Goal: Information Seeking & Learning: Learn about a topic

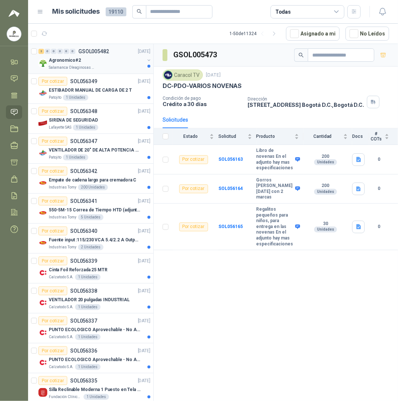
click at [93, 68] on div "Salamanca Oleaginosas SAS" at bounding box center [97, 68] width 96 height 6
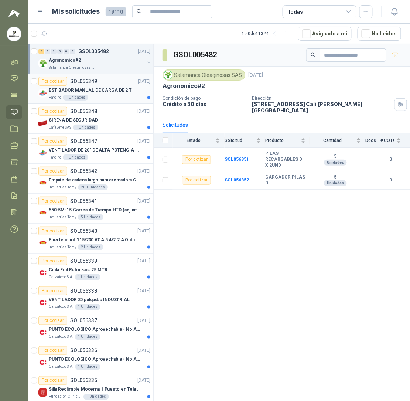
click at [99, 95] on div "ESTIBADOR MANUAL DE CARGA DE 2 T" at bounding box center [100, 90] width 102 height 9
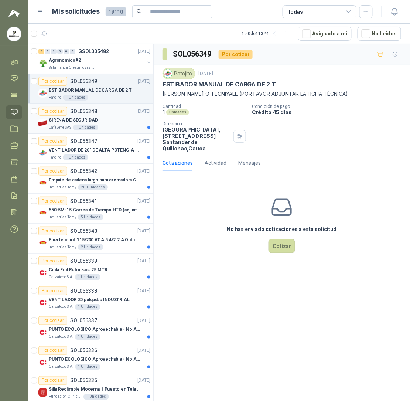
click at [81, 123] on p "SIRENA DE SEGURIDAD" at bounding box center [73, 120] width 49 height 7
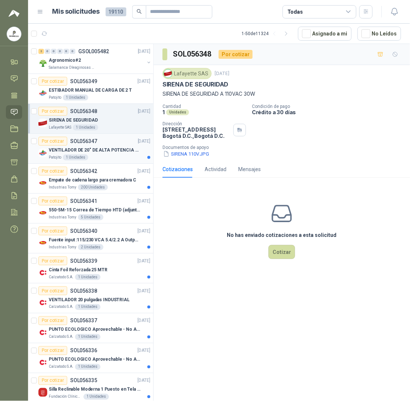
click at [88, 149] on p "VENTILADOR DE 20" DE ALTA POTENCIA PARA ANCLAR A LA PARED" at bounding box center [95, 150] width 92 height 7
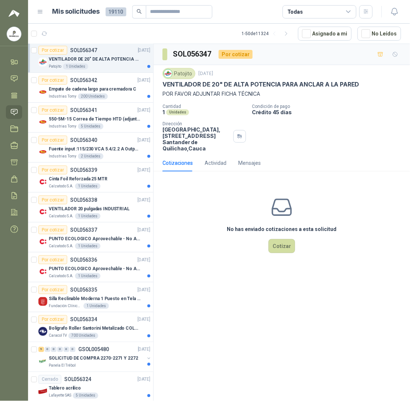
scroll to position [104, 0]
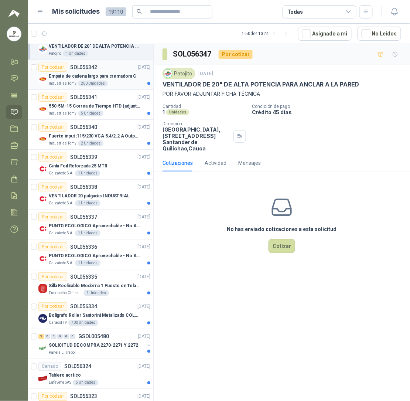
click at [93, 80] on p "Empate de cadena largo para cremadora C" at bounding box center [93, 76] width 88 height 7
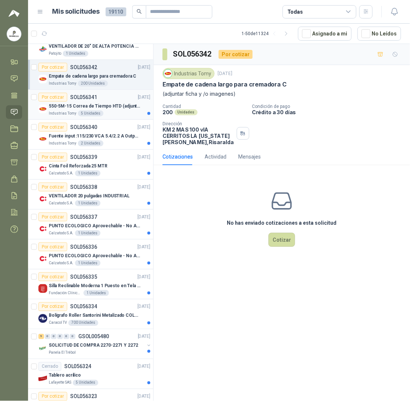
click at [95, 105] on p "550-5M-15 Correa de Tiempo HTD (adjuntar ficha y /o imagenes)" at bounding box center [95, 106] width 92 height 7
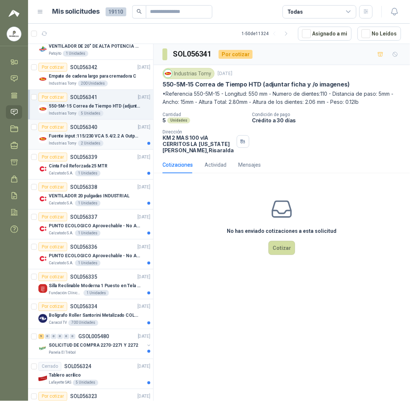
click at [86, 140] on div "Fuente input :115/230 VCA 5.4/2.2 A Output: 24 VDC 10 A 47-63 Hz" at bounding box center [100, 135] width 102 height 9
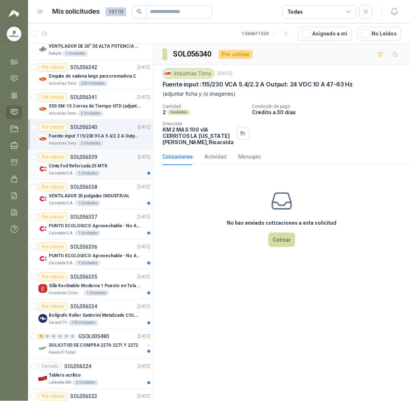
click at [96, 169] on p "Cinta Foil Reforzada 25 MTR" at bounding box center [78, 165] width 59 height 7
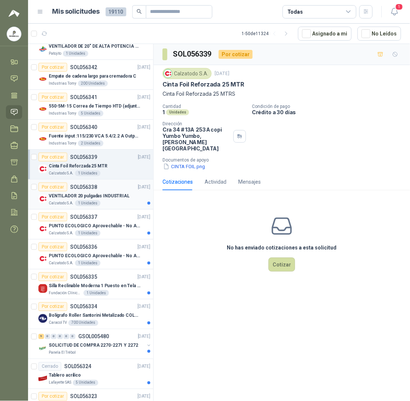
click at [114, 198] on p "VENTILADOR 20 pulgadas INDUSTRIAL" at bounding box center [89, 195] width 81 height 7
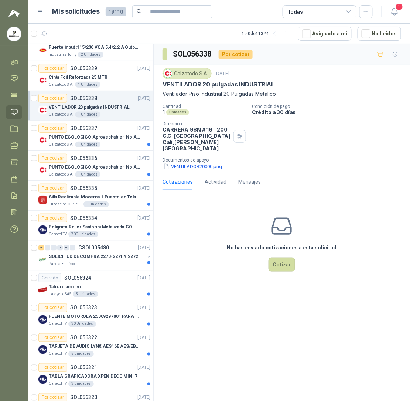
scroll to position [223, 0]
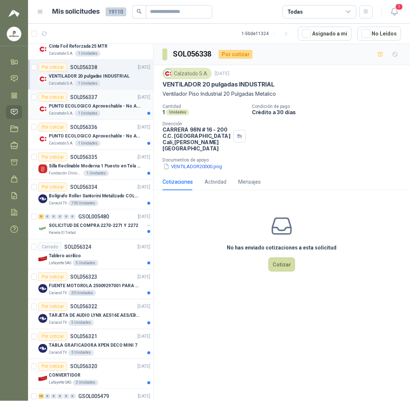
click at [102, 110] on p "PUNTO ECOLOGICO Aprovechable - No Aprovechable 20Litros Blanco - Negro" at bounding box center [95, 106] width 92 height 7
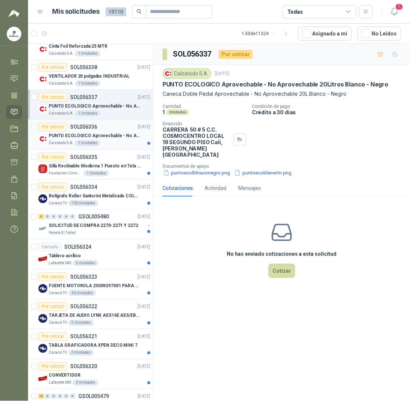
click at [97, 140] on p "PUNTO ECOLOGICO Aprovechable - No Aprovechable 20Litros Blanco - Negro" at bounding box center [95, 136] width 92 height 7
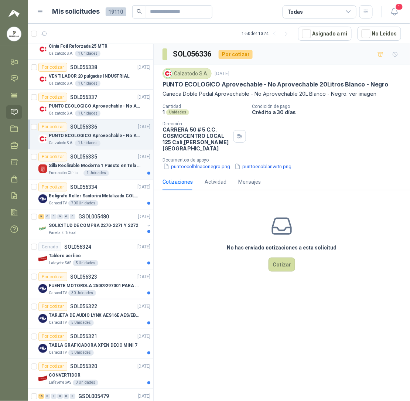
click at [87, 166] on p "Silla Reclinable Moderna 1 Puesto en Tela Mecánica Praxis Elite Living" at bounding box center [95, 165] width 92 height 7
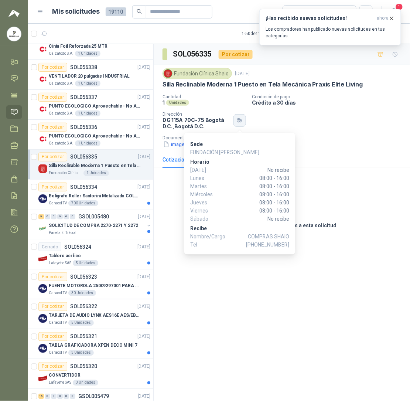
click at [241, 121] on icon "button" at bounding box center [240, 120] width 1 height 3
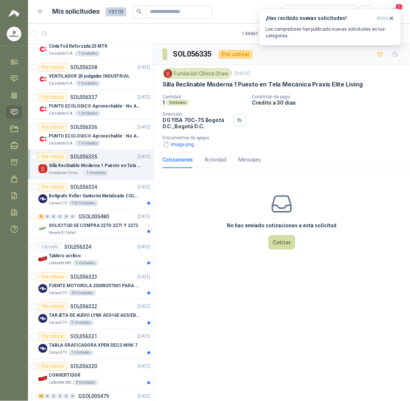
click at [346, 146] on div "image.png" at bounding box center [284, 144] width 244 height 8
click at [103, 194] on p "Bolígrafo Roller Santorini Metalizado COLOR MORADO 1logo" at bounding box center [95, 195] width 92 height 7
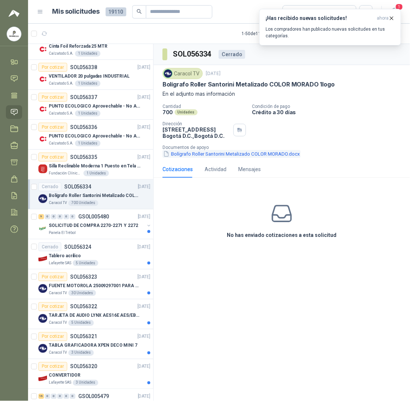
click at [219, 158] on button "Bolígrafo Roller Santorini Metalizado COLOR MORADO.docx" at bounding box center [231, 154] width 138 height 8
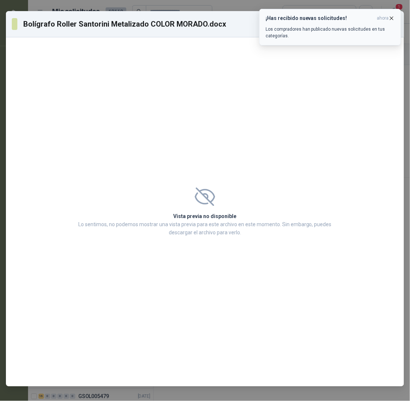
click at [391, 18] on icon "button" at bounding box center [391, 18] width 6 height 6
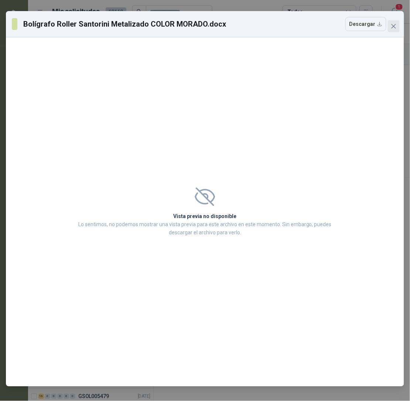
click at [393, 23] on button "Close" at bounding box center [394, 26] width 12 height 12
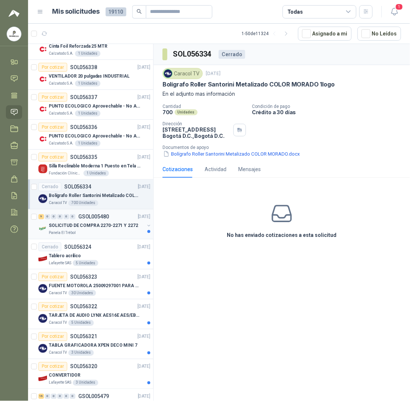
click at [96, 235] on div "Panela El Trébol" at bounding box center [97, 233] width 96 height 6
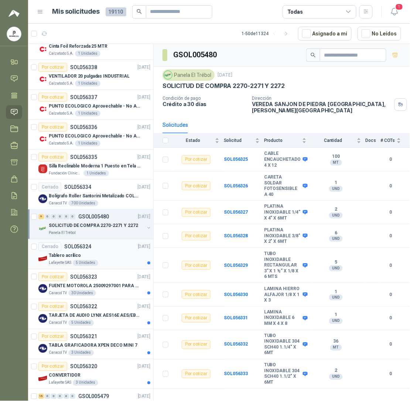
click at [73, 259] on p "Tablero acrílico" at bounding box center [65, 255] width 32 height 7
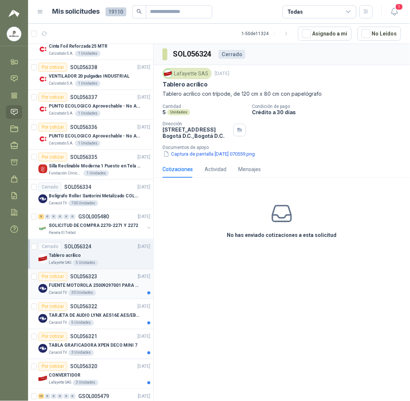
click at [85, 287] on p "FUENTE MOTOROLA 25009297001 PARA EP450" at bounding box center [95, 285] width 92 height 7
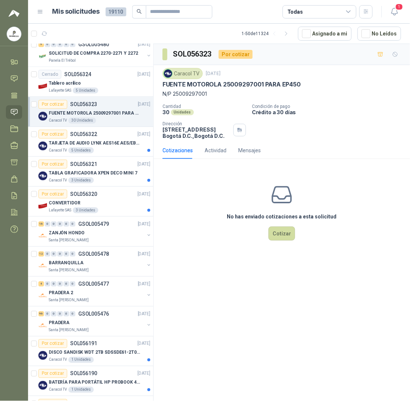
scroll to position [411, 0]
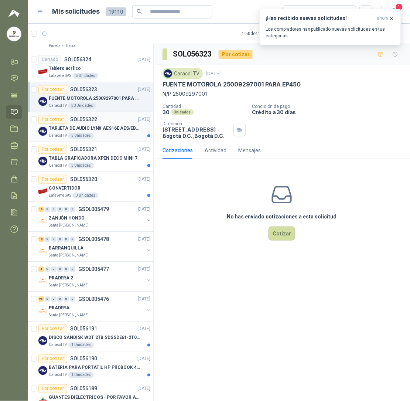
click at [83, 124] on div "Por cotizar SOL056322" at bounding box center [67, 119] width 59 height 9
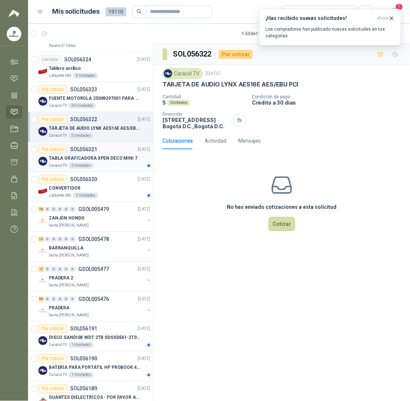
click at [80, 158] on p "TABLA GRAFICADORA XPEN DECO MINI 7" at bounding box center [93, 158] width 89 height 7
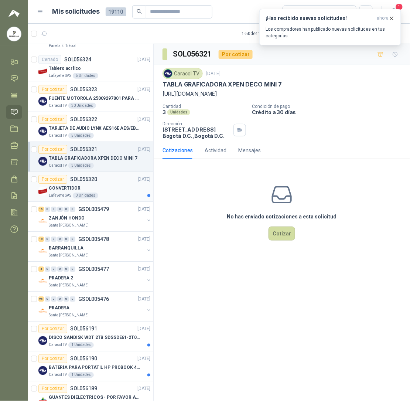
click at [99, 191] on div "CONVERTIDOR" at bounding box center [100, 188] width 102 height 9
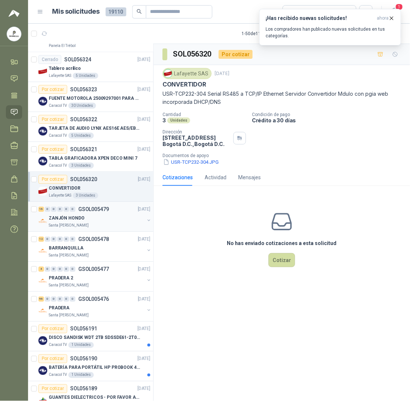
click at [90, 220] on div "ZANJÓN HONDO" at bounding box center [97, 217] width 96 height 9
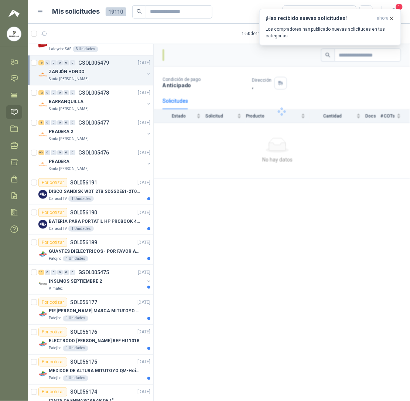
scroll to position [558, 0]
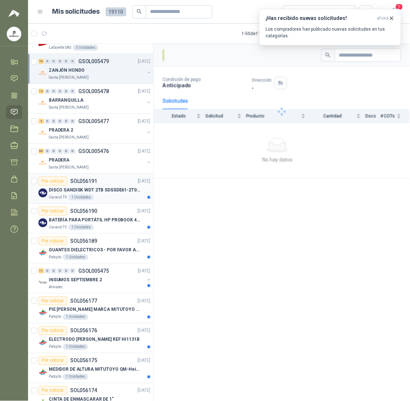
click at [103, 194] on p "DISCO SANDISK WDT 2TB SDSSDE61-2T00-G25 BATERÍA PARA PORTÁTIL HP PROBOOK 430 G8" at bounding box center [95, 189] width 92 height 7
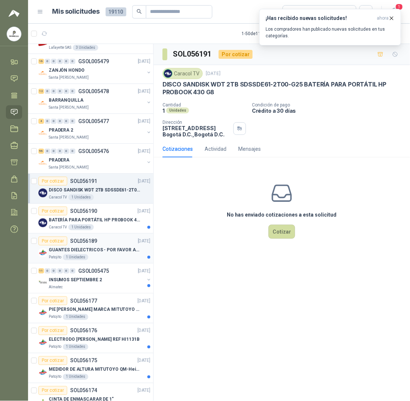
click at [92, 257] on div "Patojito 1 Unidades" at bounding box center [100, 257] width 102 height 6
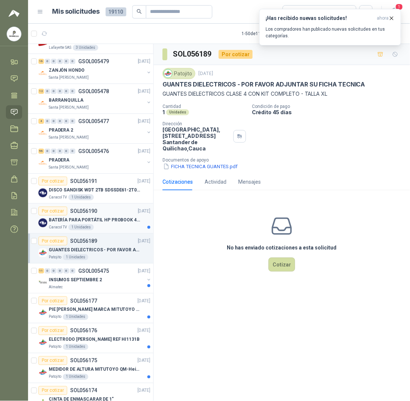
click at [94, 223] on p "BATERÍA PARA PORTÁTIL HP PROBOOK 430 G8" at bounding box center [95, 219] width 92 height 7
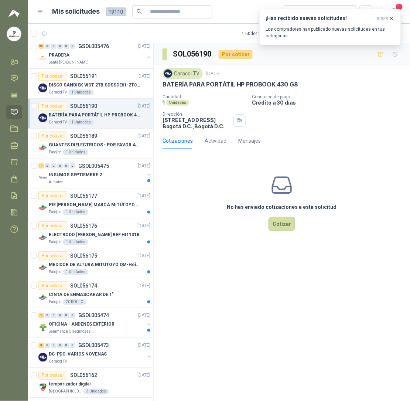
scroll to position [690, 0]
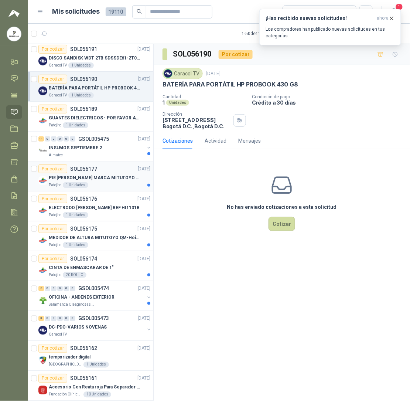
click at [82, 188] on div "1 Unidades" at bounding box center [75, 185] width 25 height 6
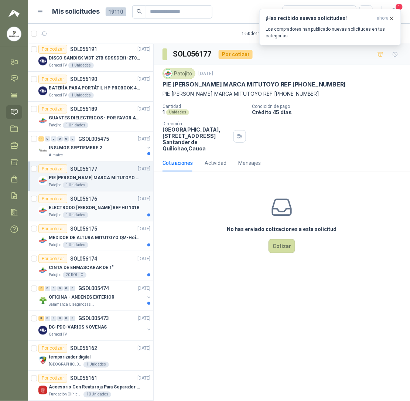
click at [89, 201] on p "SOL056176" at bounding box center [83, 198] width 27 height 5
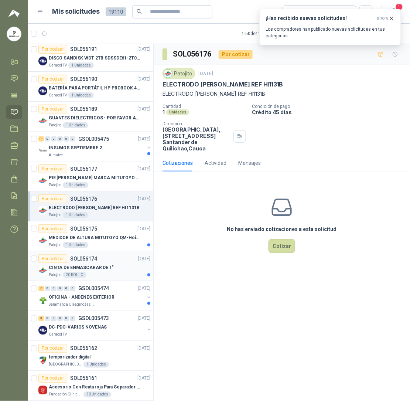
click at [91, 261] on p "SOL056174" at bounding box center [83, 258] width 27 height 5
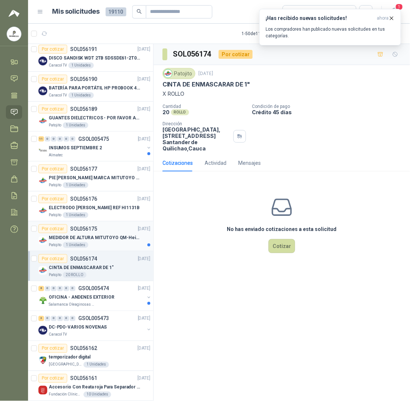
click at [102, 241] on p "MEDIDOR DE ALTURA MITUTOYO QM-Height 518-245" at bounding box center [95, 237] width 92 height 7
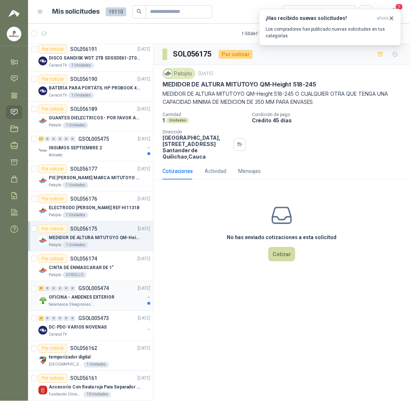
click at [83, 299] on p "OFICINA - ANDENES EXTERIOR" at bounding box center [82, 297] width 66 height 7
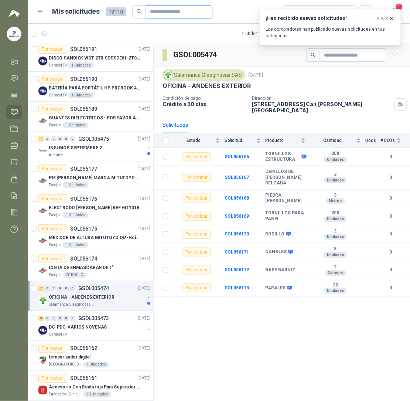
click at [161, 13] on input "text" at bounding box center [176, 12] width 52 height 13
type input "*****"
click at [392, 18] on icon "button" at bounding box center [391, 18] width 6 height 6
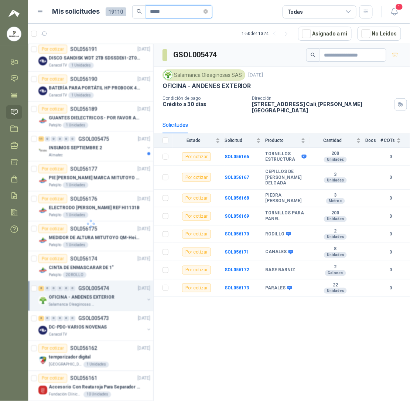
click at [175, 14] on input "*****" at bounding box center [176, 12] width 52 height 13
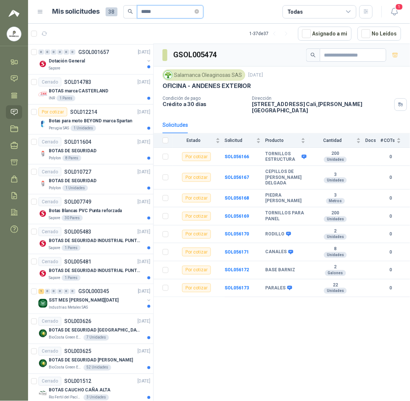
scroll to position [762, 0]
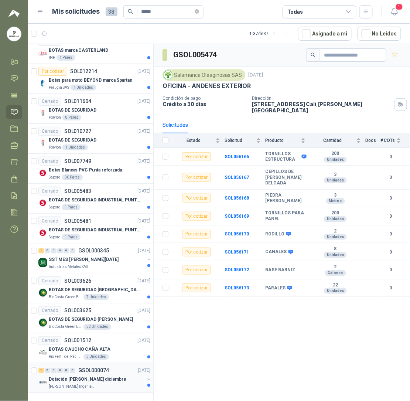
click at [74, 381] on p "Dotación [PERSON_NAME] diciembre" at bounding box center [88, 379] width 78 height 7
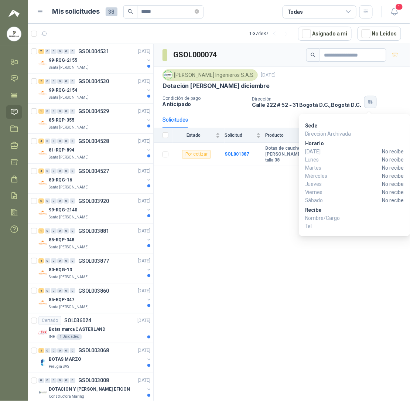
click at [371, 101] on icon "button" at bounding box center [370, 102] width 6 height 6
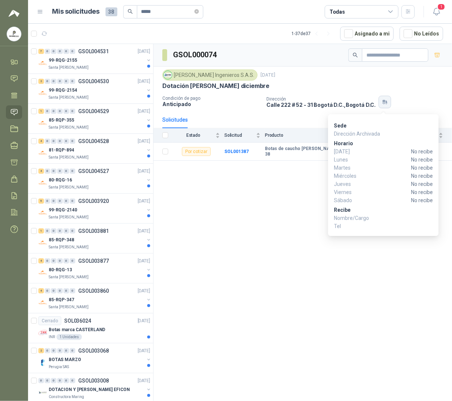
click at [384, 104] on icon "button" at bounding box center [384, 103] width 3 height 1
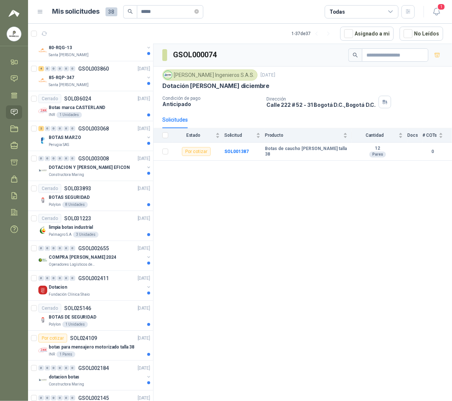
scroll to position [246, 0]
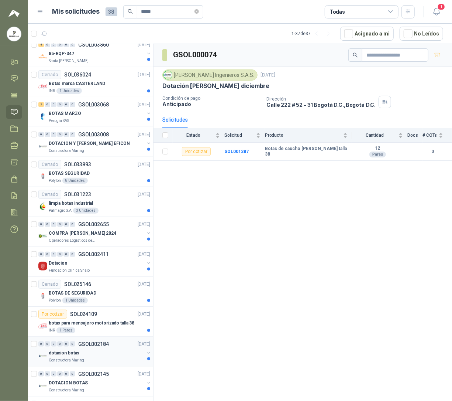
click at [105, 346] on p "GSOL002184" at bounding box center [93, 343] width 31 height 5
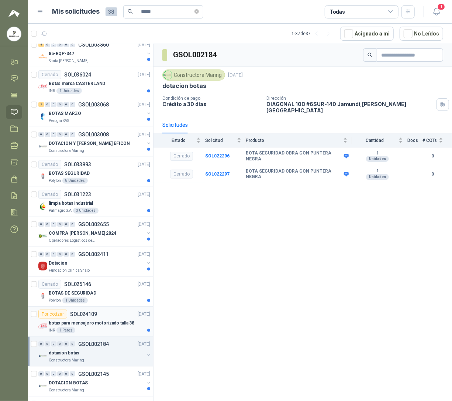
click at [94, 336] on article "Por cotizar SOL024109 [DATE] botas para mensajero motorizado talla 38 INR 1 Par…" at bounding box center [90, 322] width 125 height 30
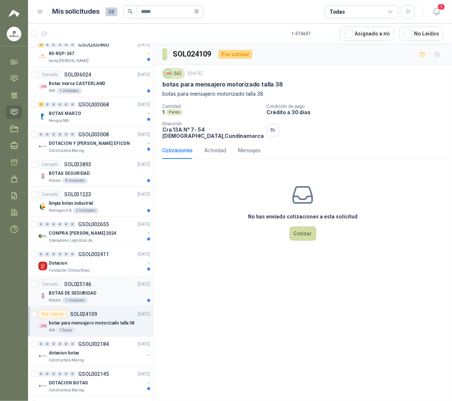
click at [86, 293] on p "BOTAS DE SEGURIDAD" at bounding box center [73, 293] width 48 height 7
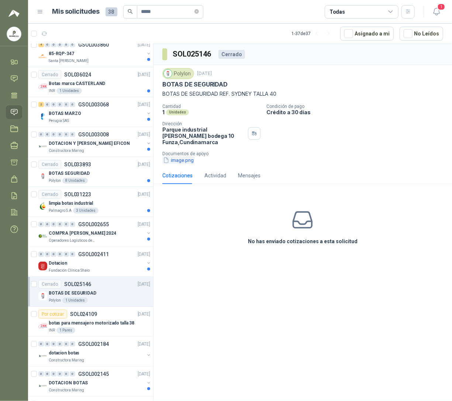
click at [188, 156] on button "image.png" at bounding box center [178, 160] width 32 height 8
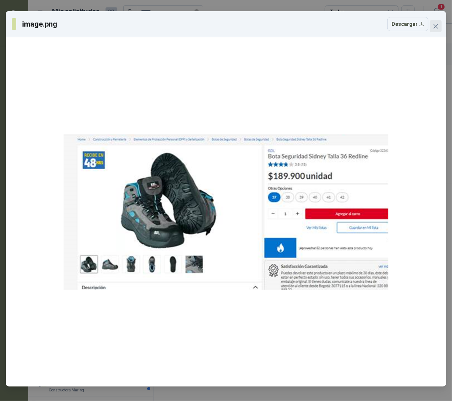
click at [397, 28] on span "Close" at bounding box center [436, 26] width 12 height 6
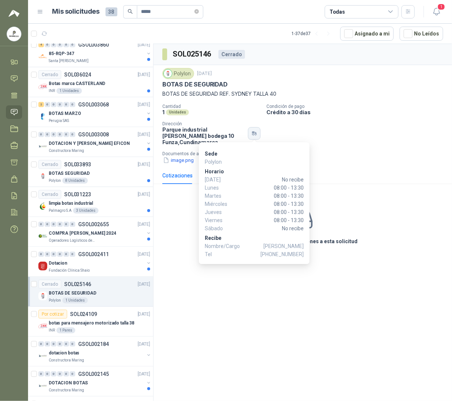
click at [260, 129] on button "button" at bounding box center [254, 133] width 13 height 13
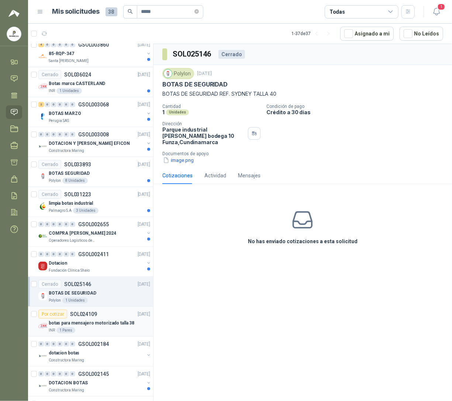
click at [87, 321] on div "botas para mensajero motorizado talla 38" at bounding box center [100, 322] width 102 height 9
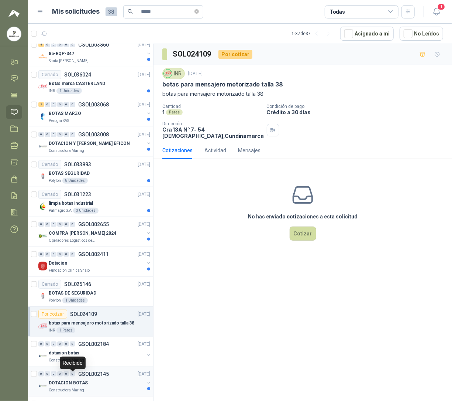
click at [70, 378] on div "0 0 0 0 0 0 GSOL002145 [DATE]" at bounding box center [94, 373] width 113 height 9
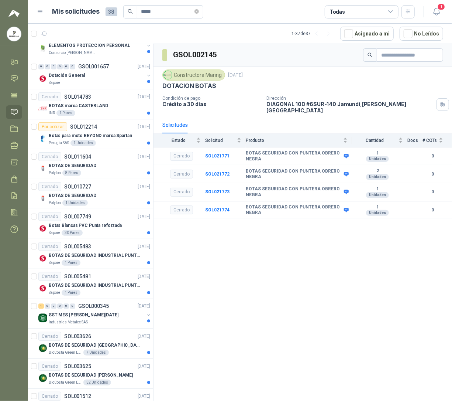
scroll to position [762, 0]
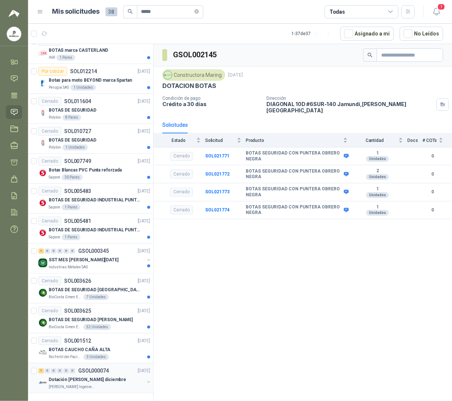
click at [69, 377] on p "Dotación [PERSON_NAME] diciembre" at bounding box center [88, 379] width 78 height 7
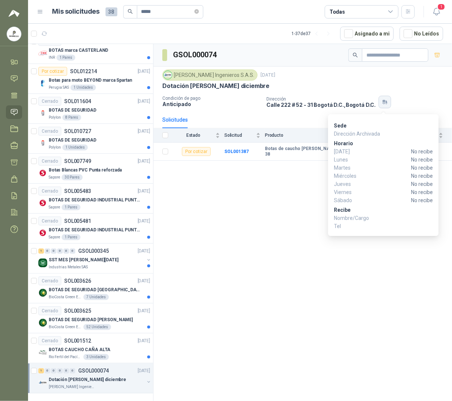
click at [382, 103] on icon "button" at bounding box center [385, 102] width 6 height 6
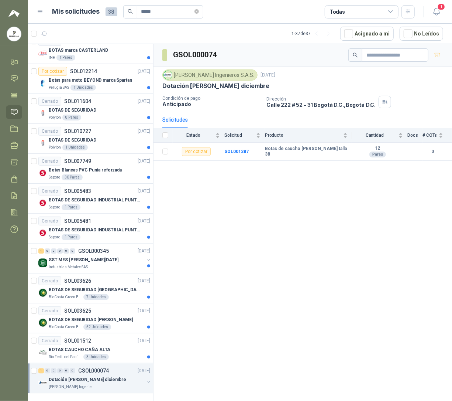
click at [257, 226] on div "GSOL000074 [PERSON_NAME] Ingenieros S.A.S. [DATE] Dotación [PERSON_NAME] diciem…" at bounding box center [303, 223] width 299 height 359
click at [97, 356] on div "3 Unidades" at bounding box center [95, 357] width 25 height 6
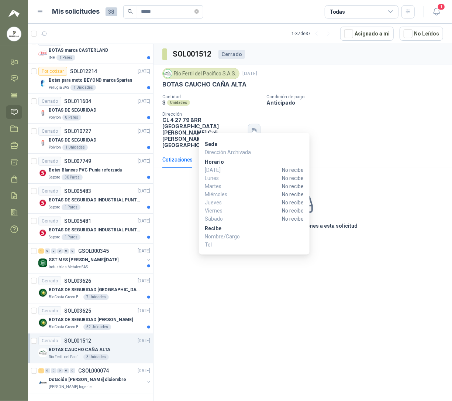
click at [251, 127] on icon "button" at bounding box center [254, 130] width 6 height 6
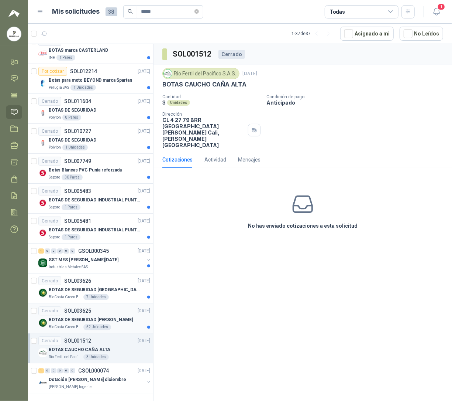
click at [79, 318] on p "BOTAS DE SEGURIDAD [PERSON_NAME]" at bounding box center [91, 319] width 84 height 7
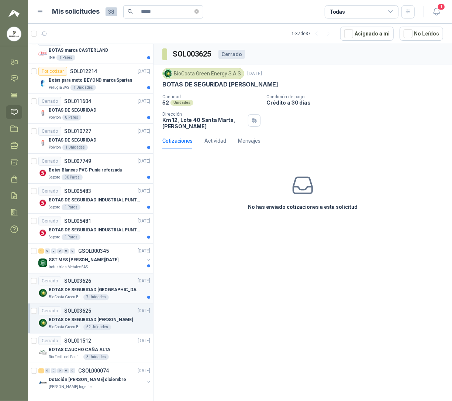
click at [89, 283] on p "SOL003626" at bounding box center [77, 280] width 27 height 5
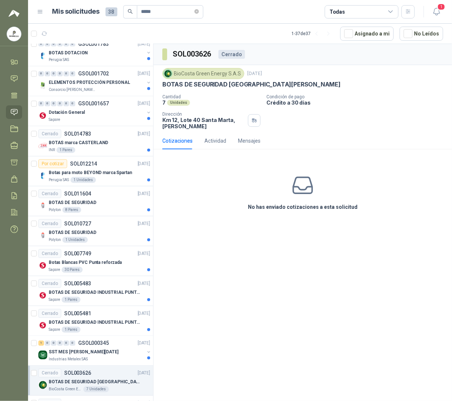
scroll to position [676, 0]
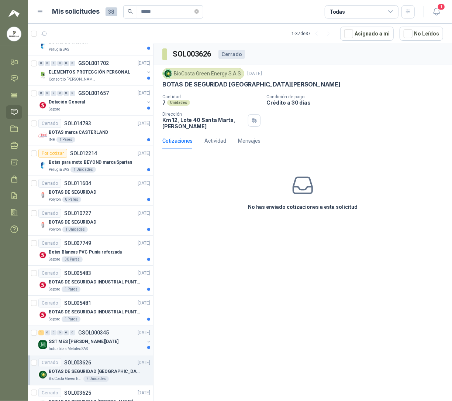
click at [95, 335] on p "GSOL000345" at bounding box center [93, 332] width 31 height 5
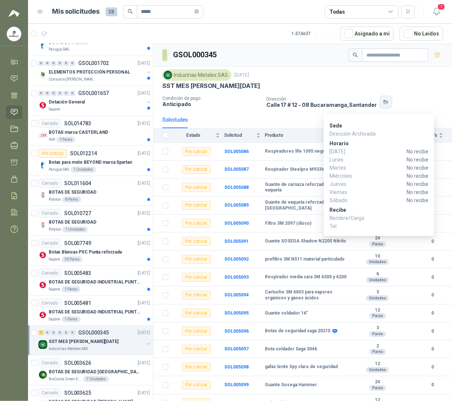
click at [383, 105] on icon "button" at bounding box center [386, 102] width 6 height 6
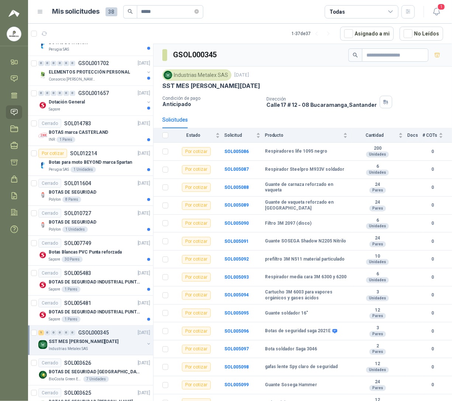
click at [397, 93] on div "Industrias Metalex SAS [DATE] SST MES [PERSON_NAME][DATE] Condición de pago Ant…" at bounding box center [302, 88] width 281 height 39
click at [85, 322] on div "Sapore 1 Pares" at bounding box center [100, 319] width 102 height 6
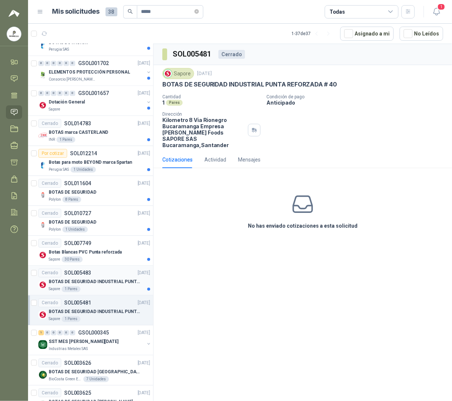
click at [80, 275] on p "SOL005483" at bounding box center [77, 272] width 27 height 5
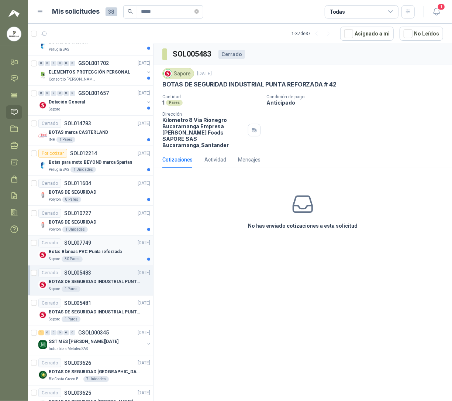
click at [65, 256] on p "Botas Blancas PVC Punta reforzada" at bounding box center [85, 252] width 73 height 7
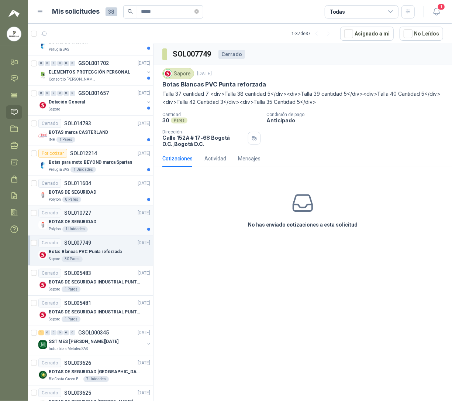
click at [62, 236] on article "Cerrado SOL010727 [DATE] BOTAS DE SEGURIDAD Polylon 1 Unidades" at bounding box center [90, 221] width 125 height 30
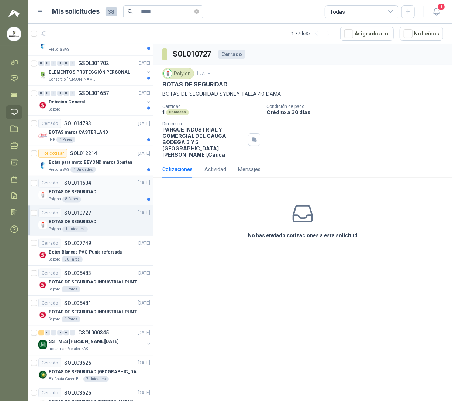
click at [92, 195] on p "BOTAS DE SEGURIDAD" at bounding box center [73, 192] width 48 height 7
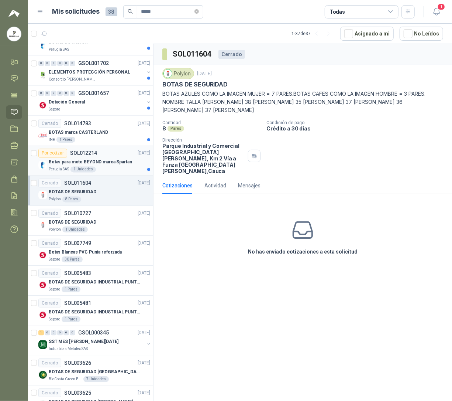
click at [89, 166] on p "Botas para moto BEYOND marca Spartan" at bounding box center [90, 162] width 83 height 7
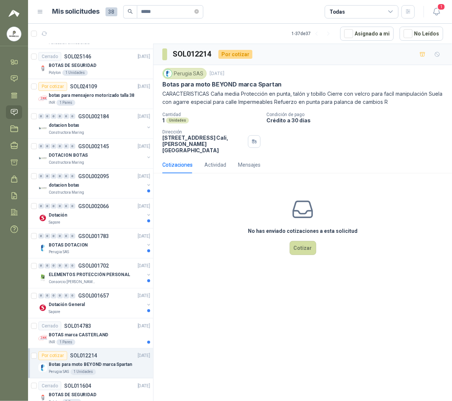
scroll to position [461, 0]
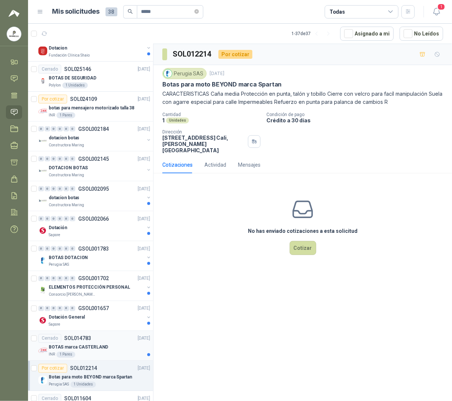
click at [95, 348] on p "BOTAS marca CASTERLAND" at bounding box center [78, 347] width 59 height 7
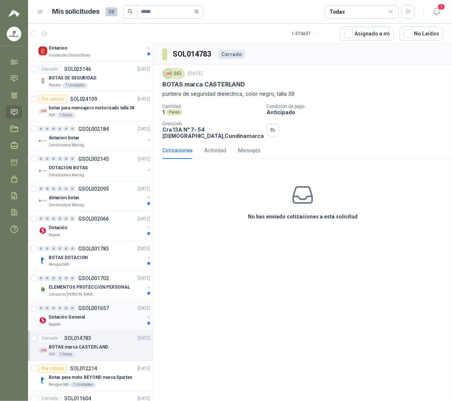
click at [88, 326] on div "Sapore" at bounding box center [97, 325] width 96 height 6
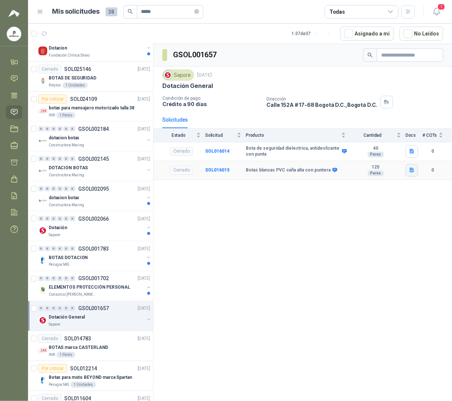
click at [397, 177] on button "button" at bounding box center [412, 170] width 13 height 13
click at [395, 155] on button "Botas Blancas.pdf" at bounding box center [388, 155] width 49 height 8
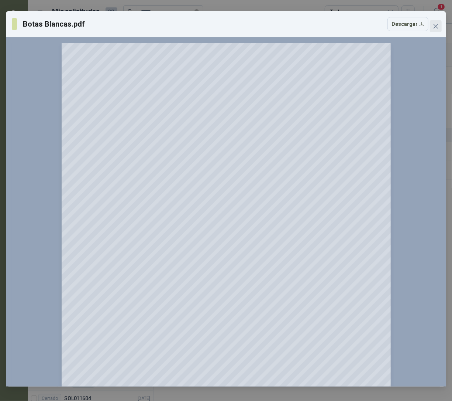
click at [397, 27] on span "Close" at bounding box center [436, 26] width 12 height 6
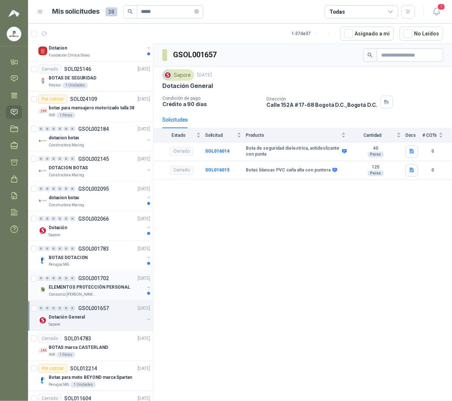
click at [55, 298] on p "Consorcio [PERSON_NAME]" at bounding box center [72, 295] width 47 height 6
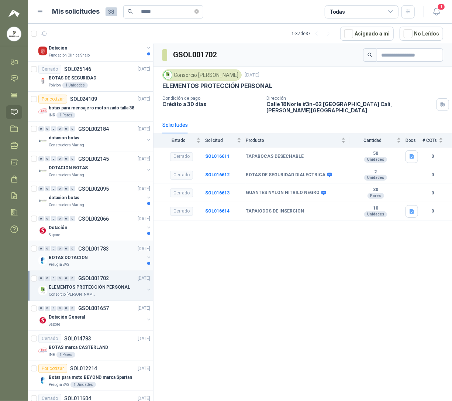
click at [58, 266] on p "Perugia SAS" at bounding box center [59, 265] width 20 height 6
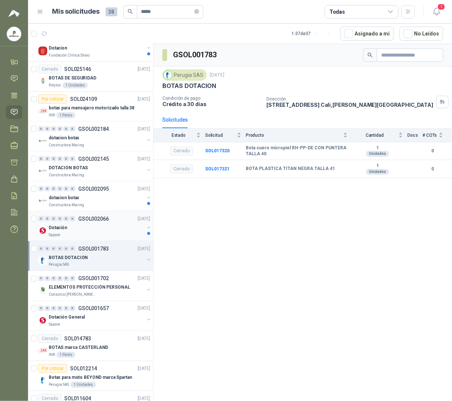
click at [62, 227] on p "Dotación" at bounding box center [58, 227] width 18 height 7
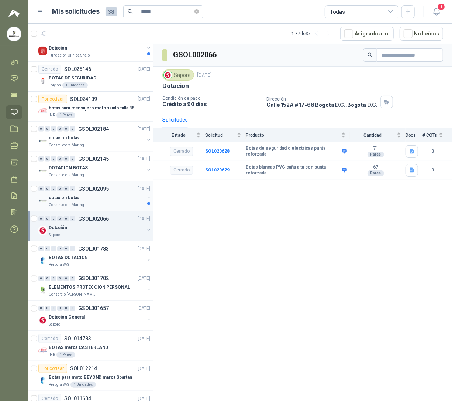
click at [66, 205] on p "Constructora Maring" at bounding box center [66, 205] width 35 height 6
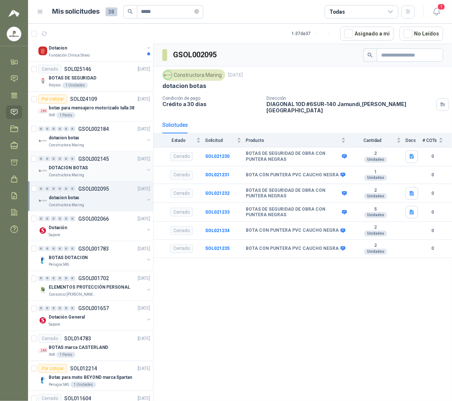
click at [73, 181] on div "0 0 0 0 0 0 GSOL002145 [DATE] DOTACION BOTAS Constructora [PERSON_NAME]" at bounding box center [90, 166] width 125 height 30
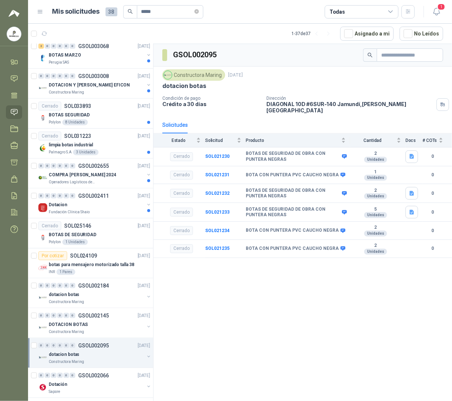
scroll to position [296, 0]
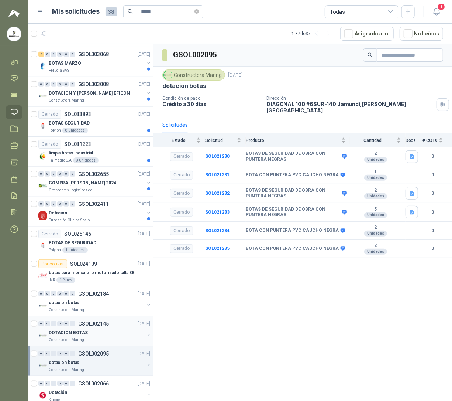
click at [98, 326] on p "GSOL002145" at bounding box center [93, 323] width 31 height 5
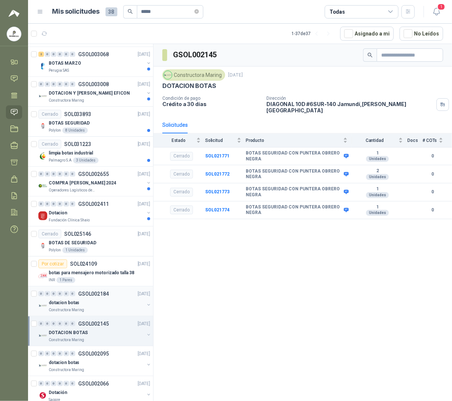
click at [103, 307] on div "dotacion botas" at bounding box center [97, 302] width 96 height 9
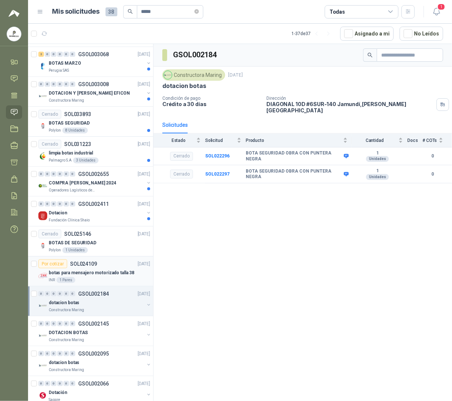
click at [92, 279] on div "INR 1 Pares" at bounding box center [100, 280] width 102 height 6
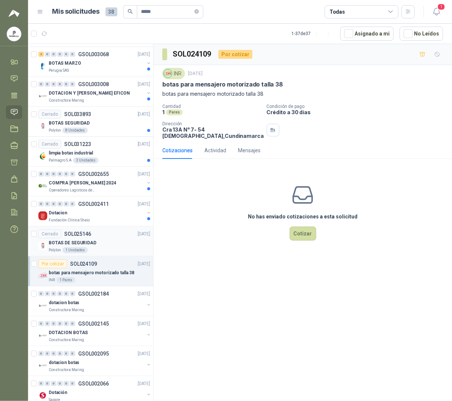
click at [100, 247] on div "BOTAS DE SEGURIDAD" at bounding box center [100, 242] width 102 height 9
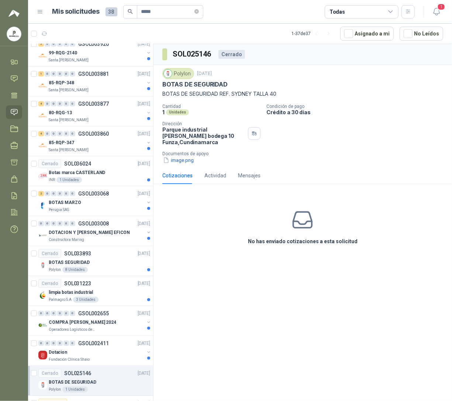
scroll to position [154, 0]
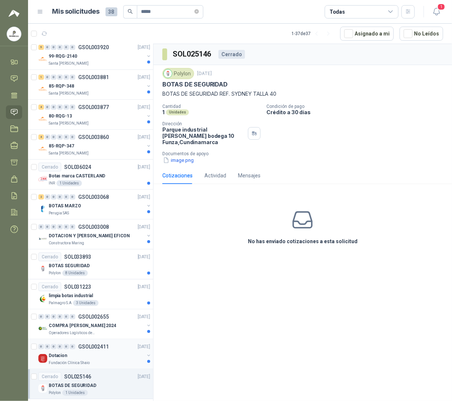
click at [88, 349] on p "GSOL002411" at bounding box center [93, 346] width 31 height 5
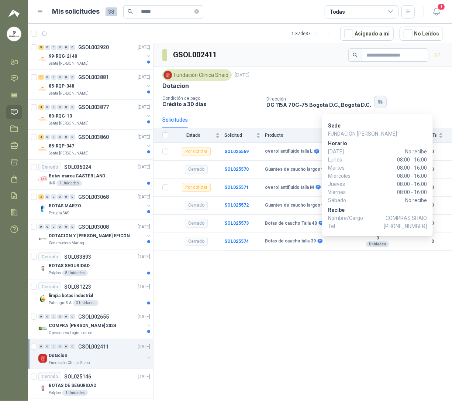
click at [379, 105] on icon "button" at bounding box center [381, 102] width 6 height 6
click at [379, 102] on icon "button" at bounding box center [380, 101] width 3 height 2
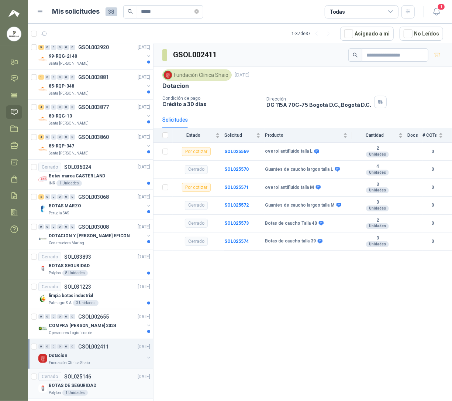
click at [69, 381] on div "Cerrado SOL025146" at bounding box center [64, 376] width 53 height 9
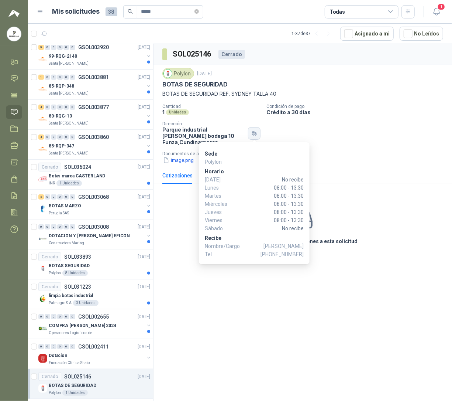
click at [256, 136] on button "button" at bounding box center [254, 133] width 13 height 13
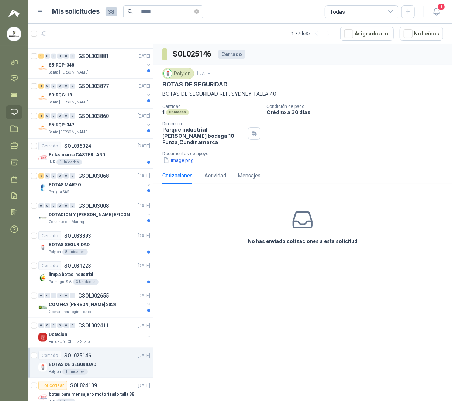
scroll to position [167, 0]
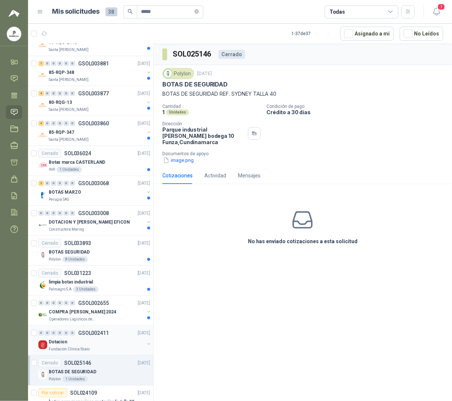
click at [110, 331] on div "0 0 0 0 0 0 GSOL002411 [DATE]" at bounding box center [94, 332] width 113 height 9
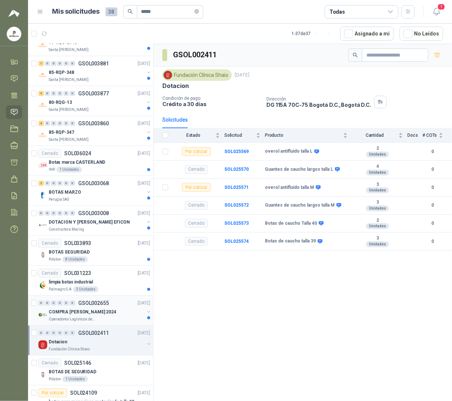
click at [71, 322] on p "Operadores Logísticos del Caribe" at bounding box center [72, 319] width 47 height 6
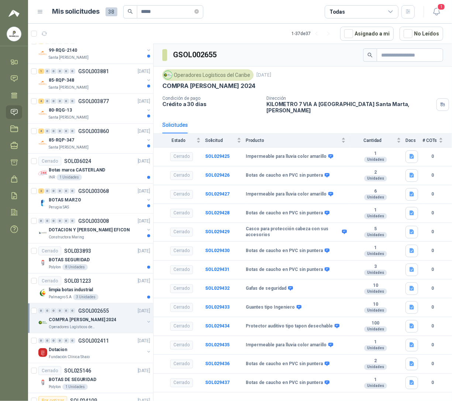
scroll to position [151, 0]
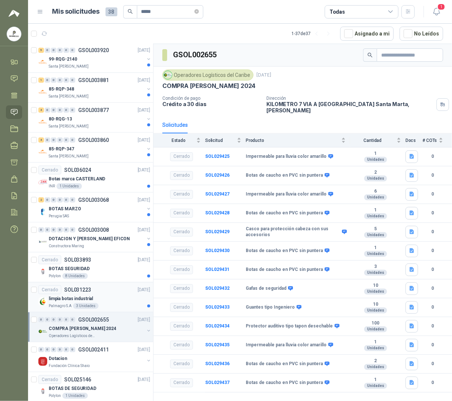
click at [73, 297] on p "limpia botas industrial" at bounding box center [71, 298] width 44 height 7
